Goal: Task Accomplishment & Management: Use online tool/utility

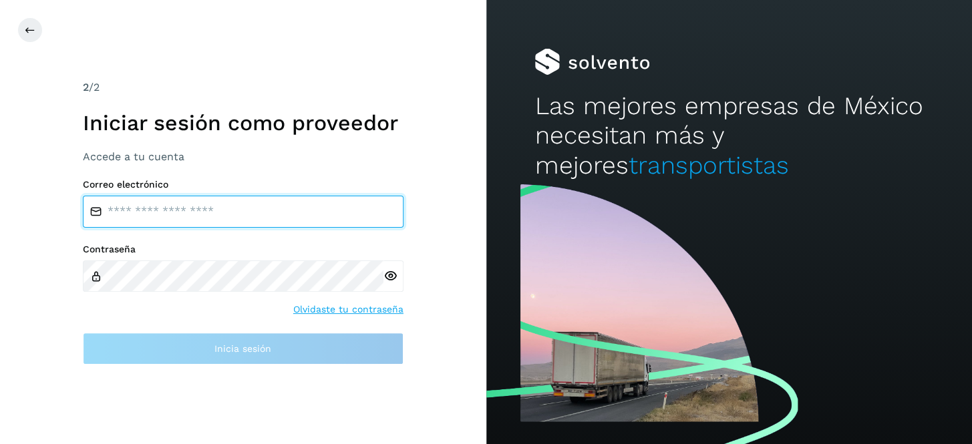
type input "**********"
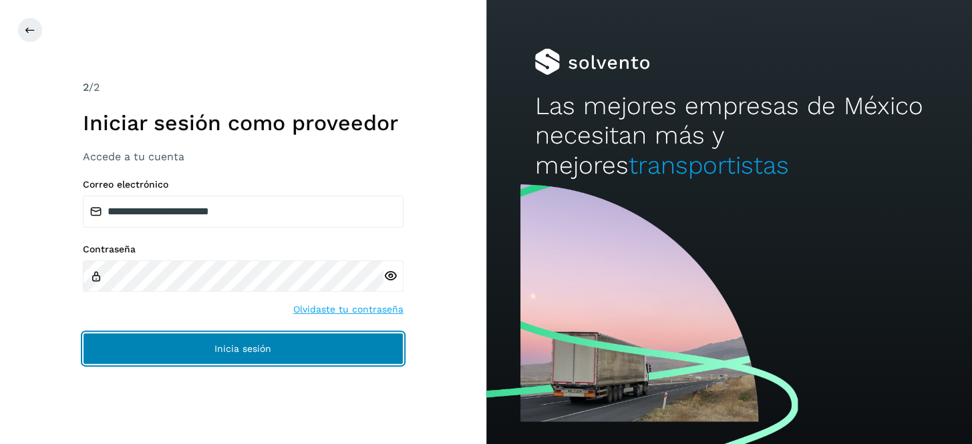
click at [239, 350] on span "Inicia sesión" at bounding box center [243, 348] width 57 height 9
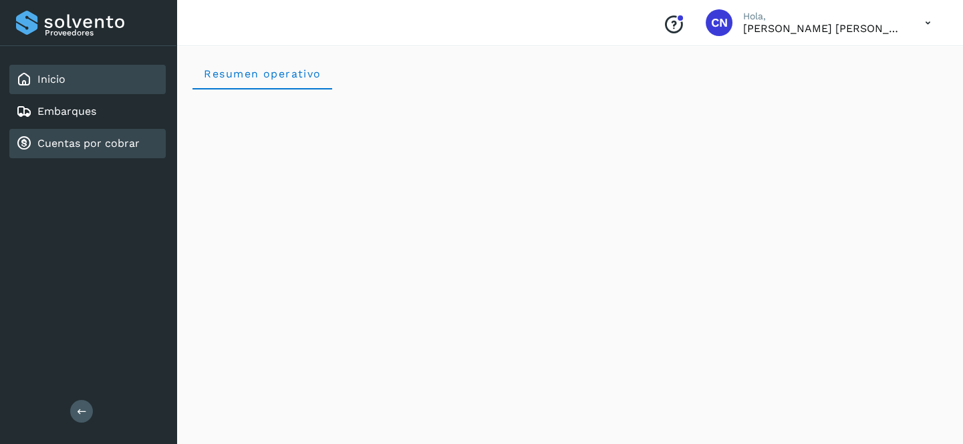
click at [89, 144] on link "Cuentas por cobrar" at bounding box center [88, 143] width 102 height 13
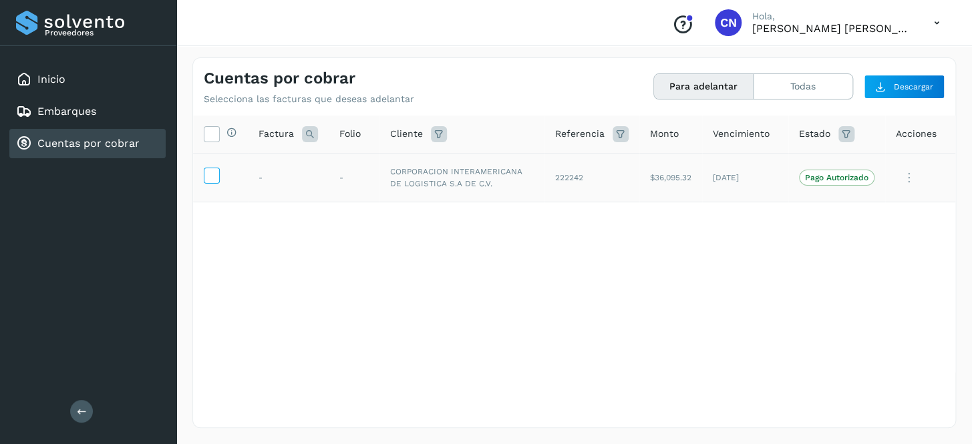
click at [211, 172] on icon at bounding box center [211, 175] width 14 height 14
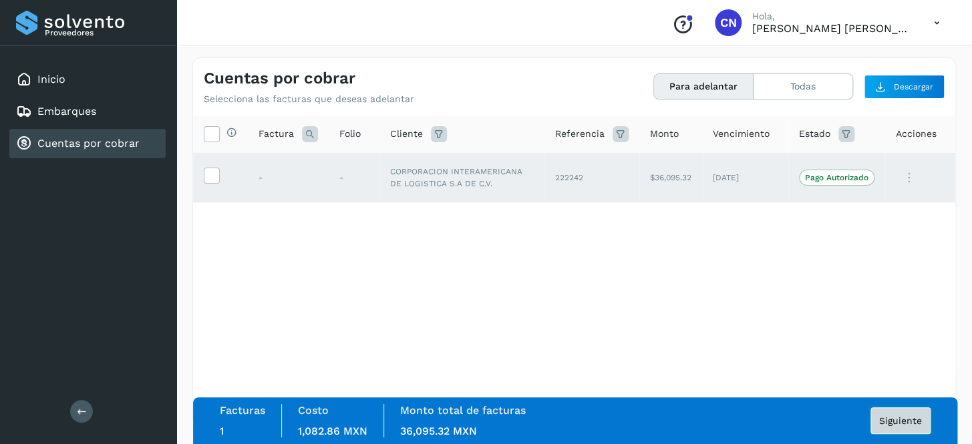
click at [914, 418] on span "Siguiente" at bounding box center [900, 420] width 43 height 9
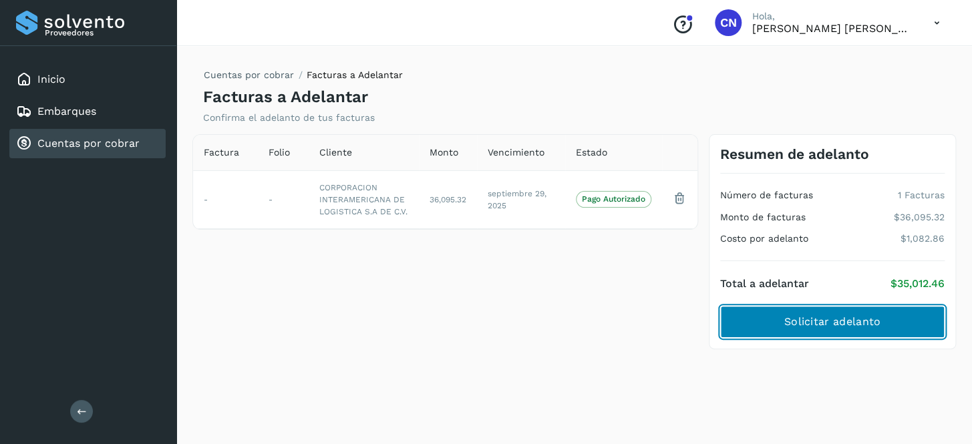
click at [826, 326] on span "Solicitar adelanto" at bounding box center [833, 322] width 96 height 15
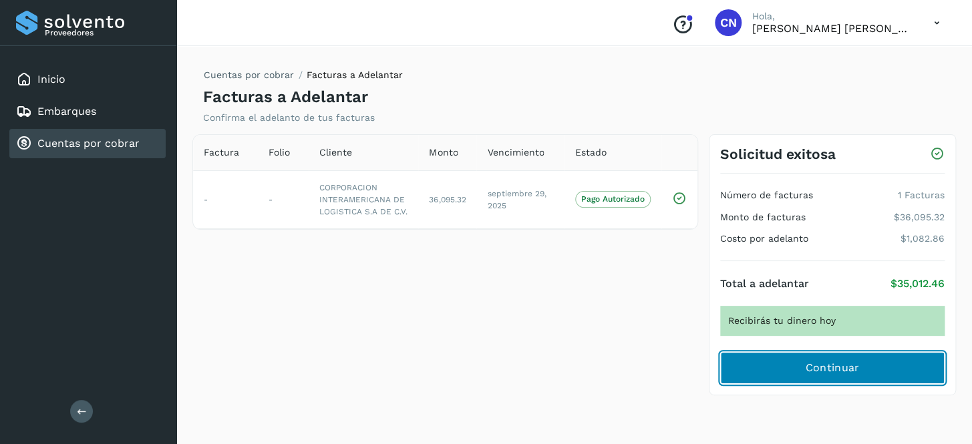
click at [842, 372] on span "Continuar" at bounding box center [832, 368] width 54 height 15
